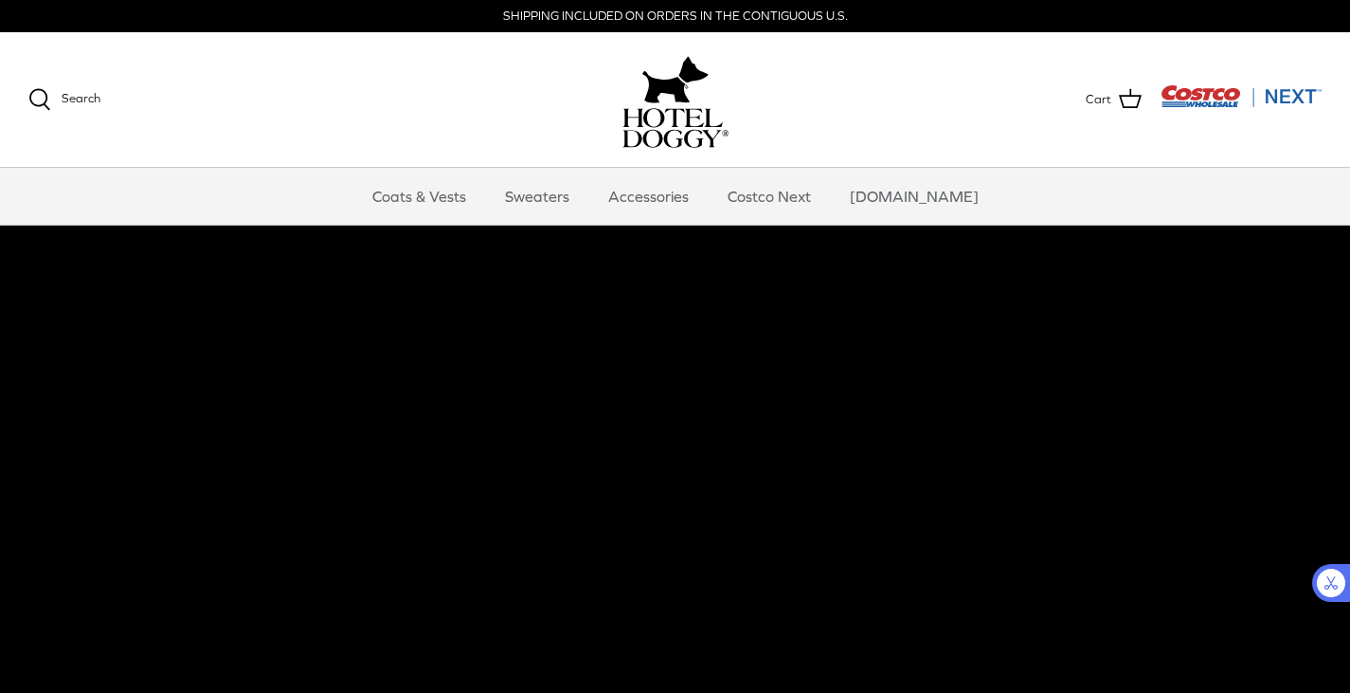
click at [773, 403] on video at bounding box center [675, 556] width 1350 height 663
click at [452, 205] on link "Coats & Vests" at bounding box center [419, 196] width 128 height 57
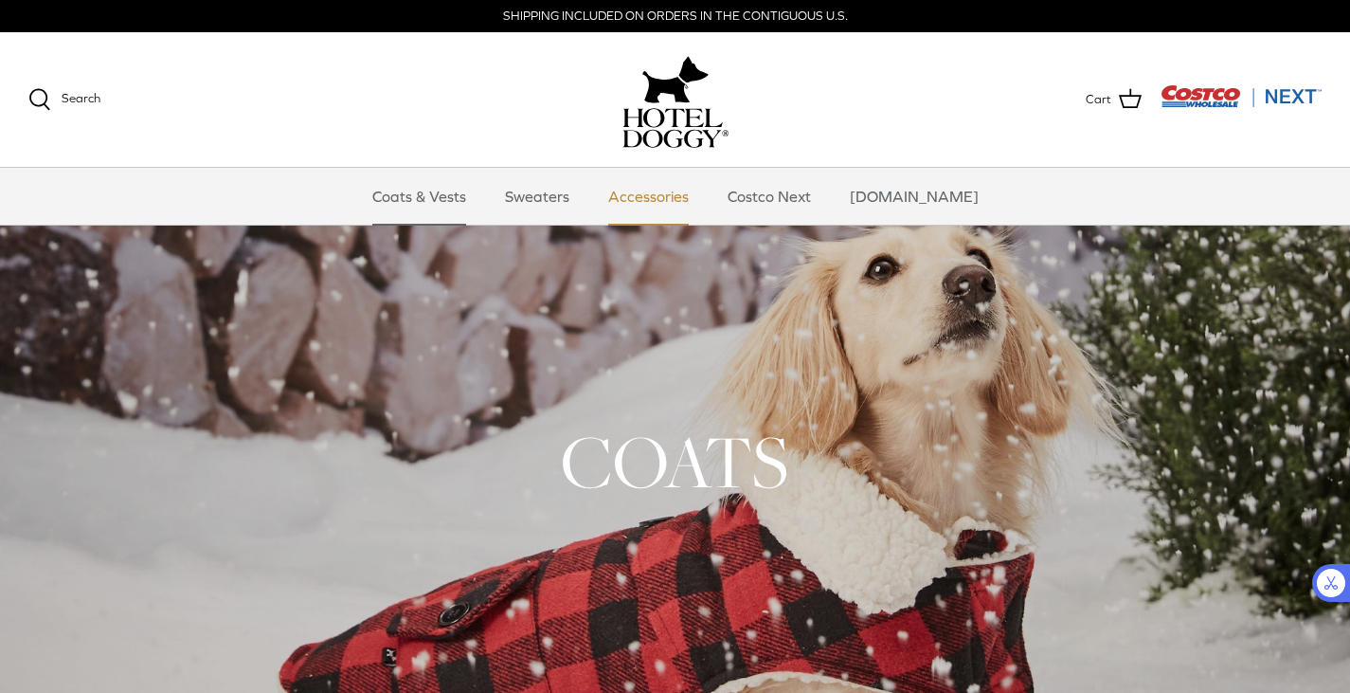
click at [673, 198] on link "Accessories" at bounding box center [648, 196] width 115 height 57
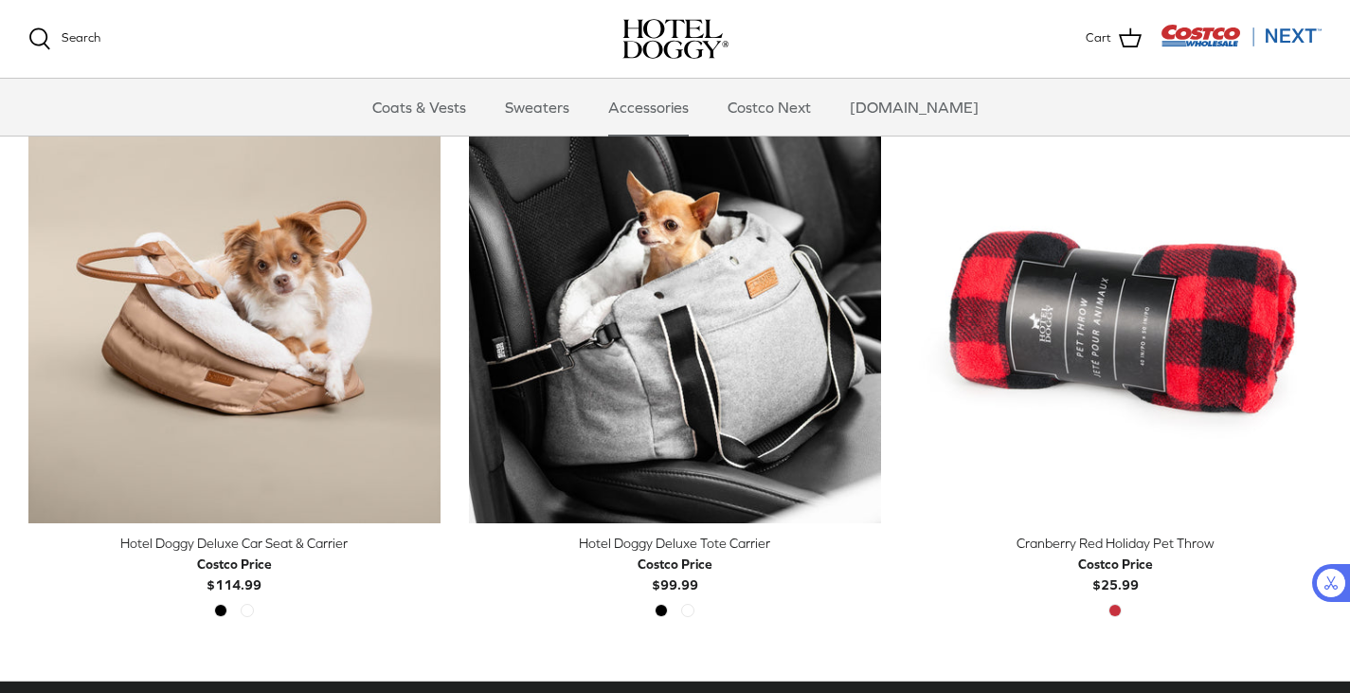
scroll to position [467, 0]
